Goal: Contribute content: Contribute content

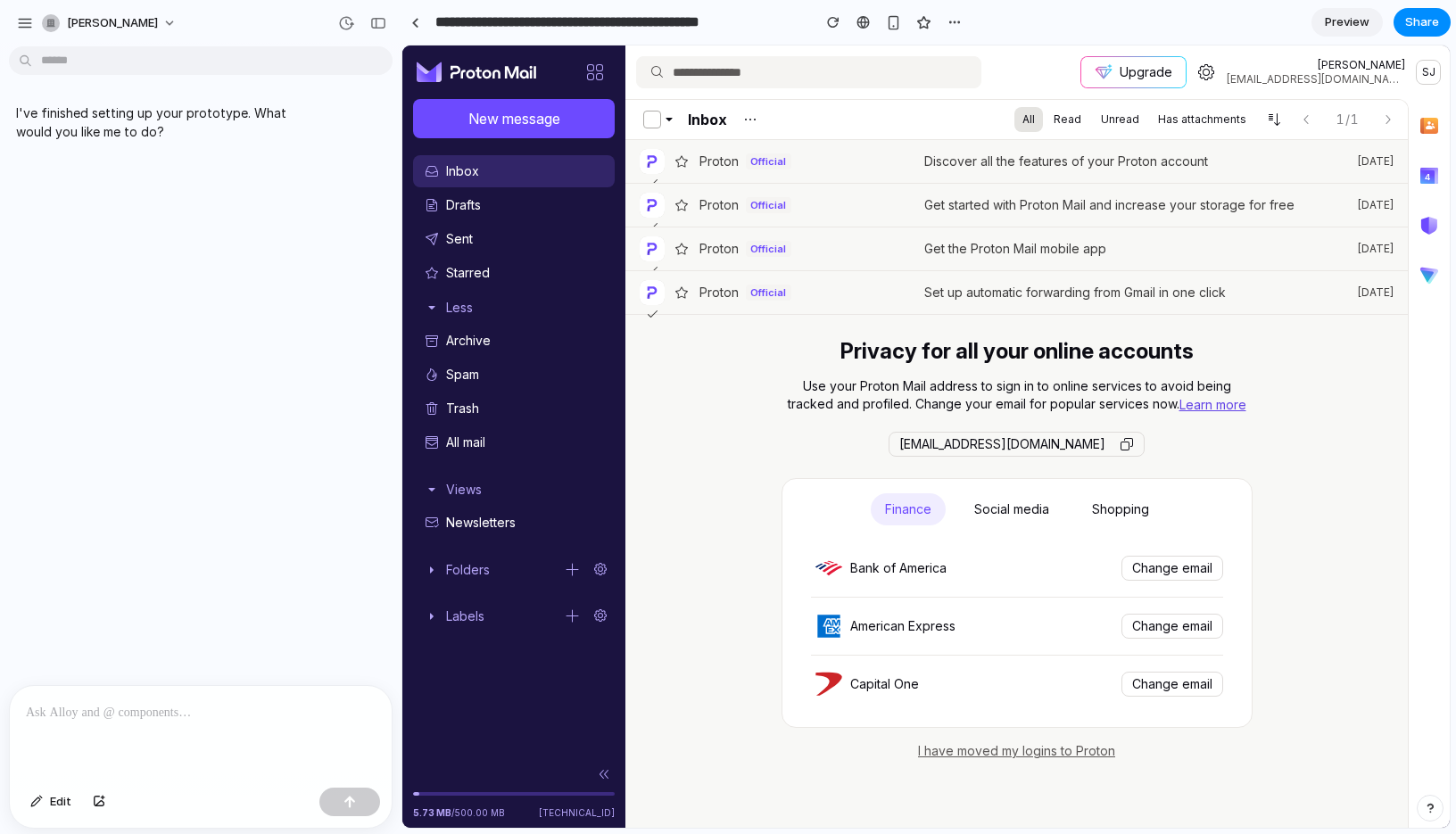
click at [146, 705] on p at bounding box center [201, 712] width 350 height 21
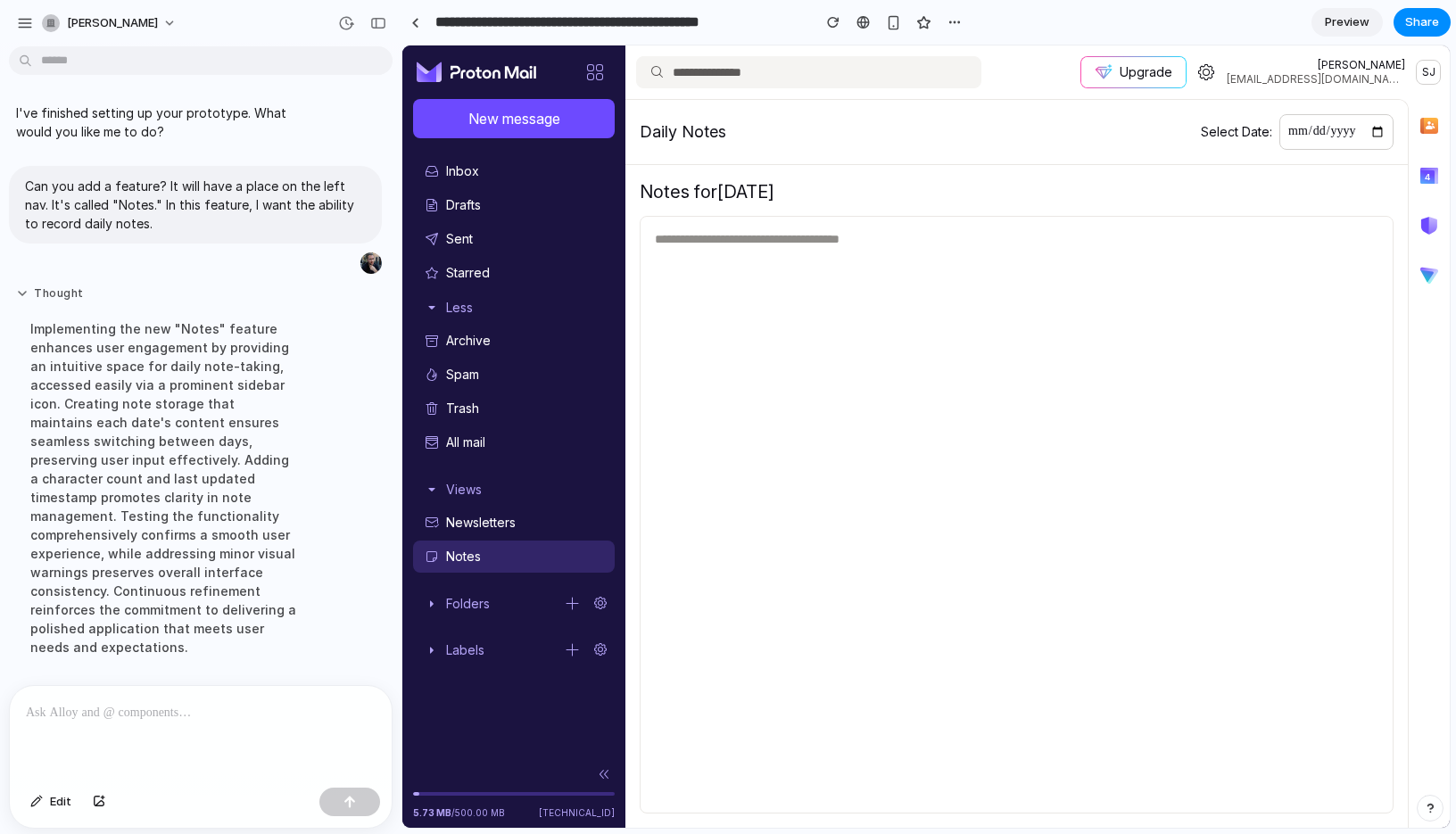
click at [23, 295] on button "Thought" at bounding box center [164, 294] width 298 height 15
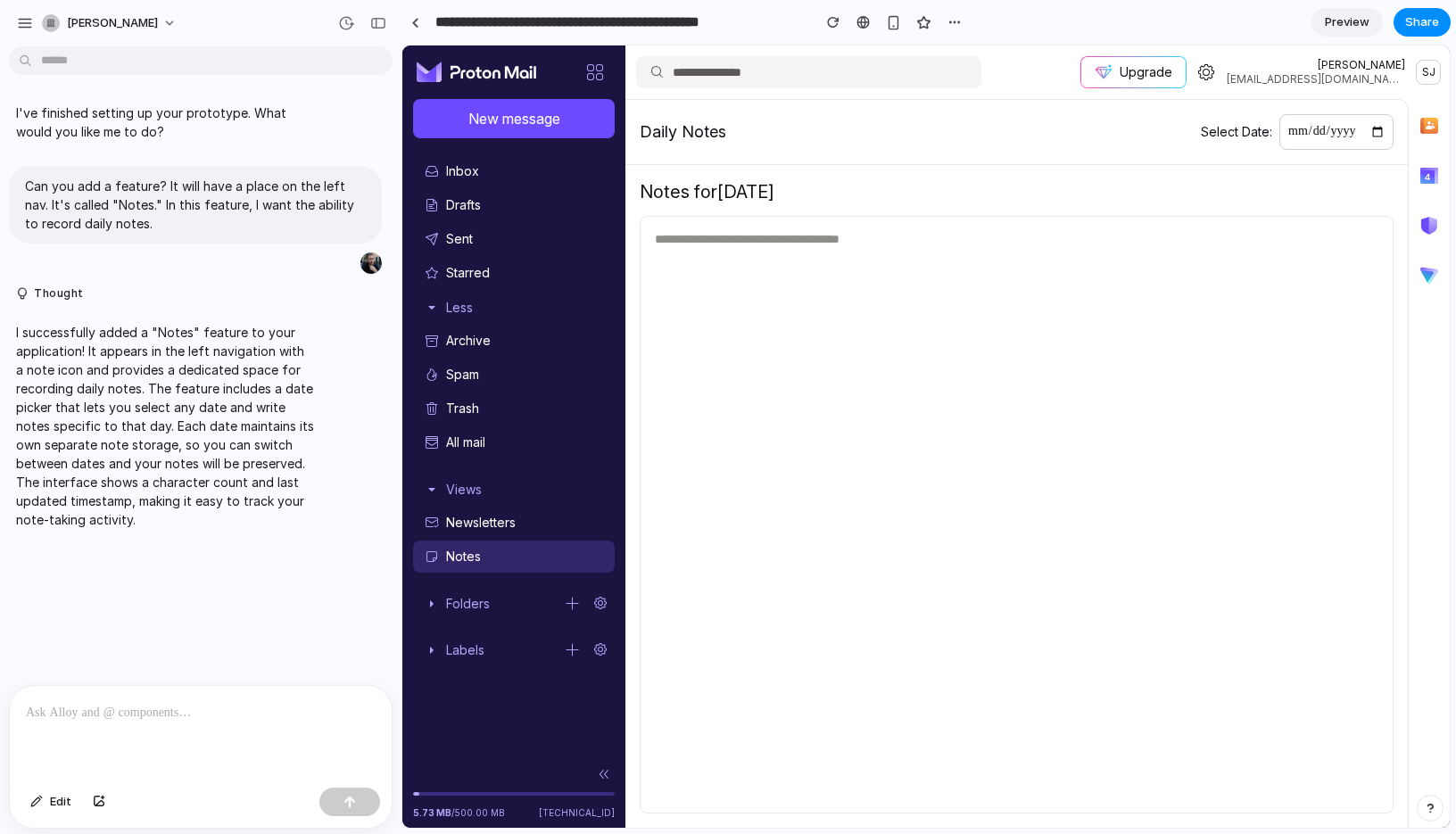
click at [792, 276] on textarea at bounding box center [1016, 514] width 754 height 597
click at [845, 386] on textarea at bounding box center [1016, 514] width 754 height 597
